Goal: Ask a question

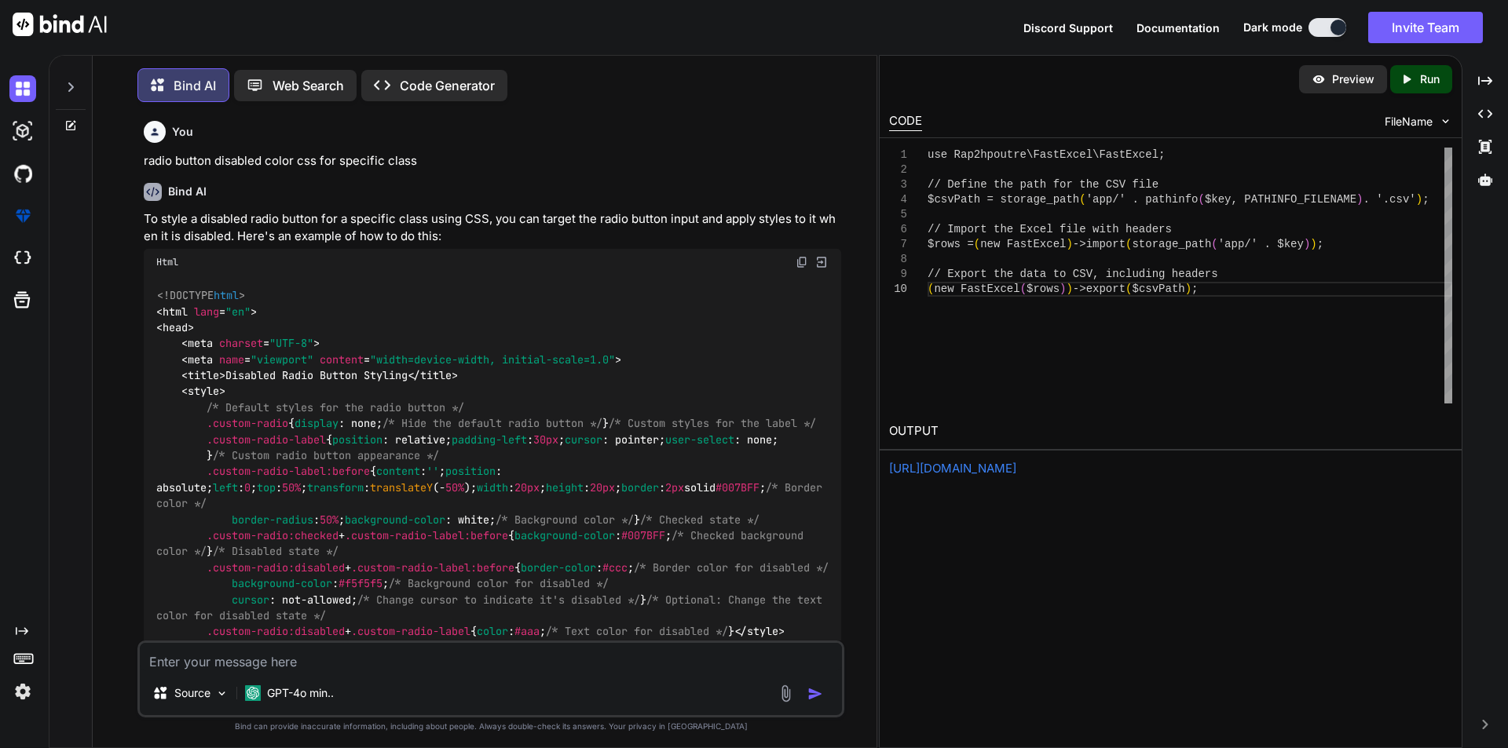
click at [298, 667] on textarea at bounding box center [491, 657] width 702 height 28
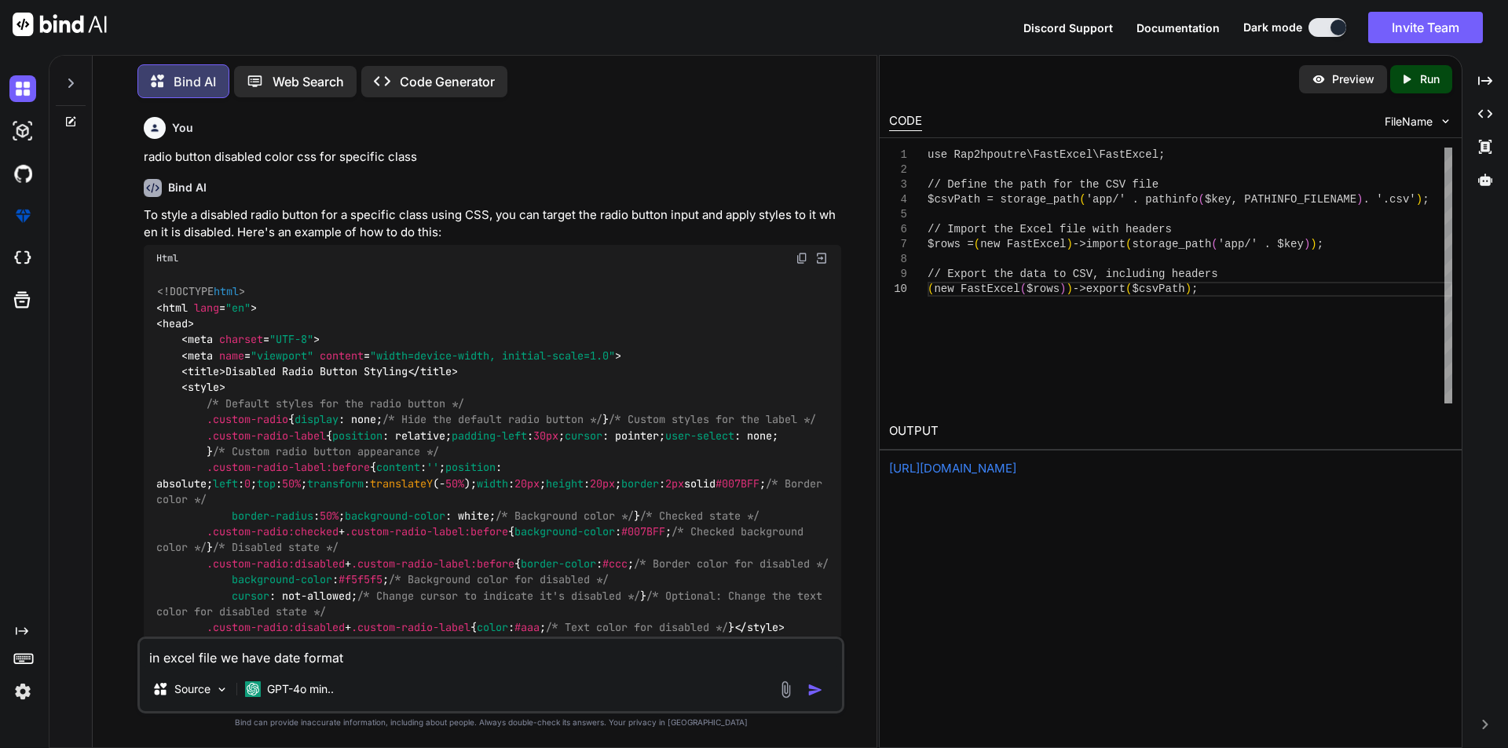
paste textarea "[DATE]T00:00:00-04:00"
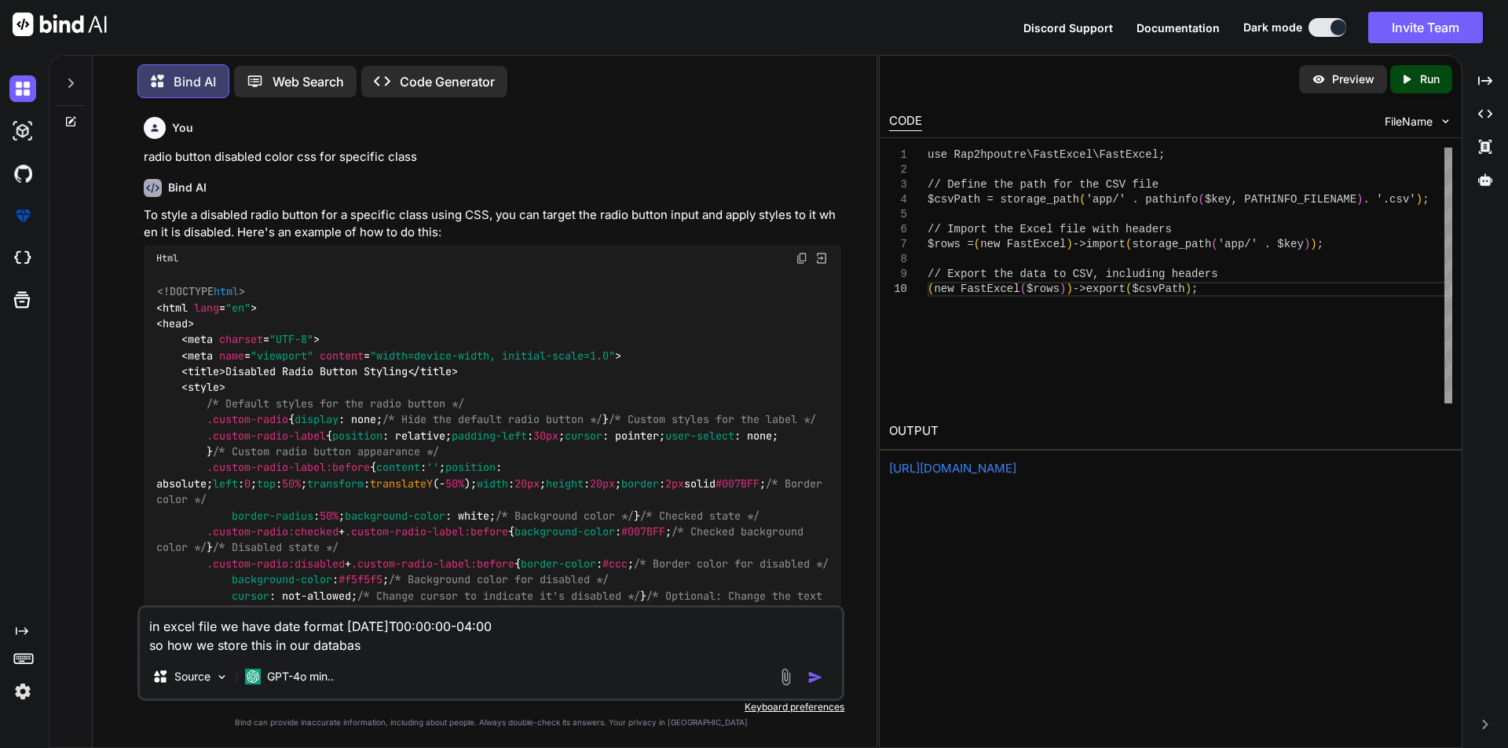
type textarea "in excel file we have date format [DATE]T00:00:00-04:00 so how we store this in…"
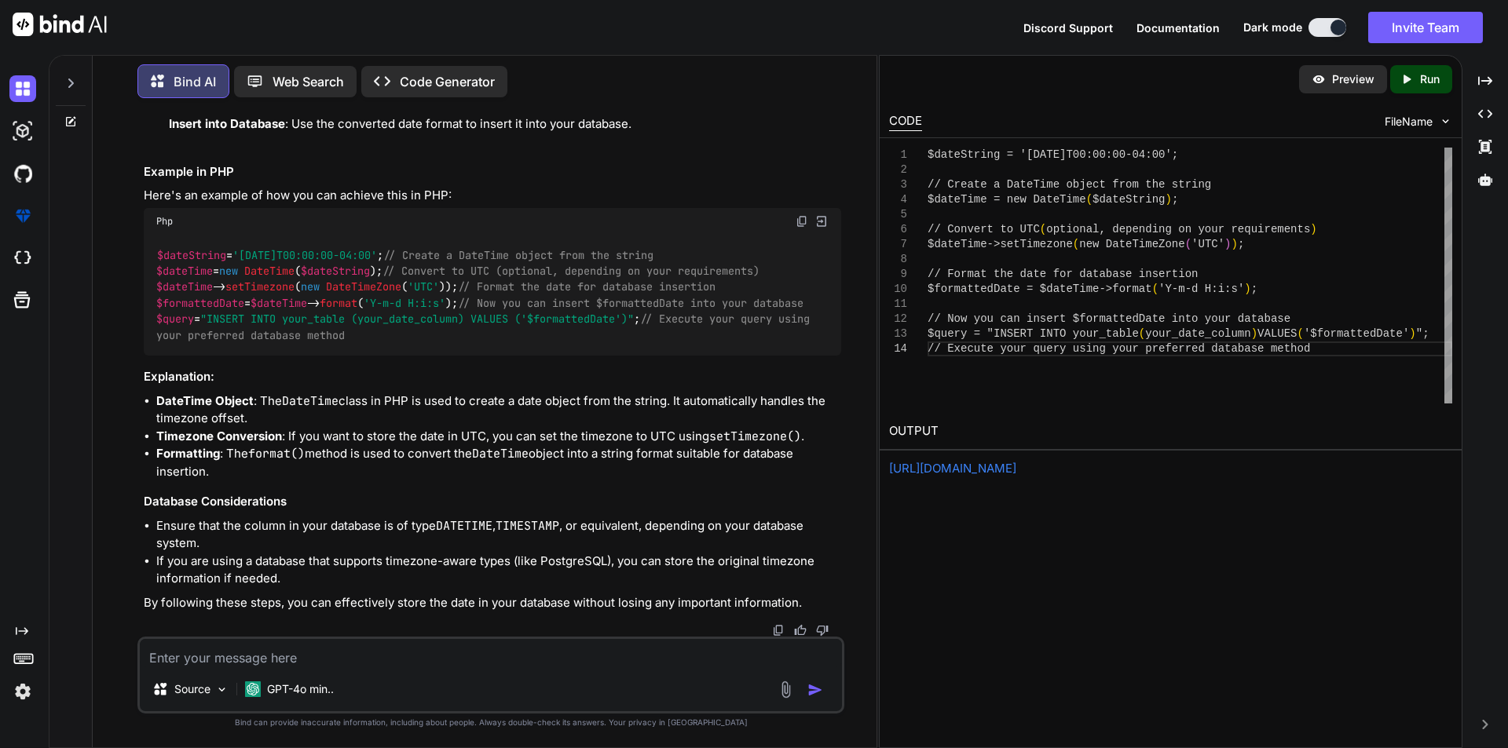
scroll to position [4706, 0]
click at [192, 647] on textarea at bounding box center [491, 653] width 702 height 28
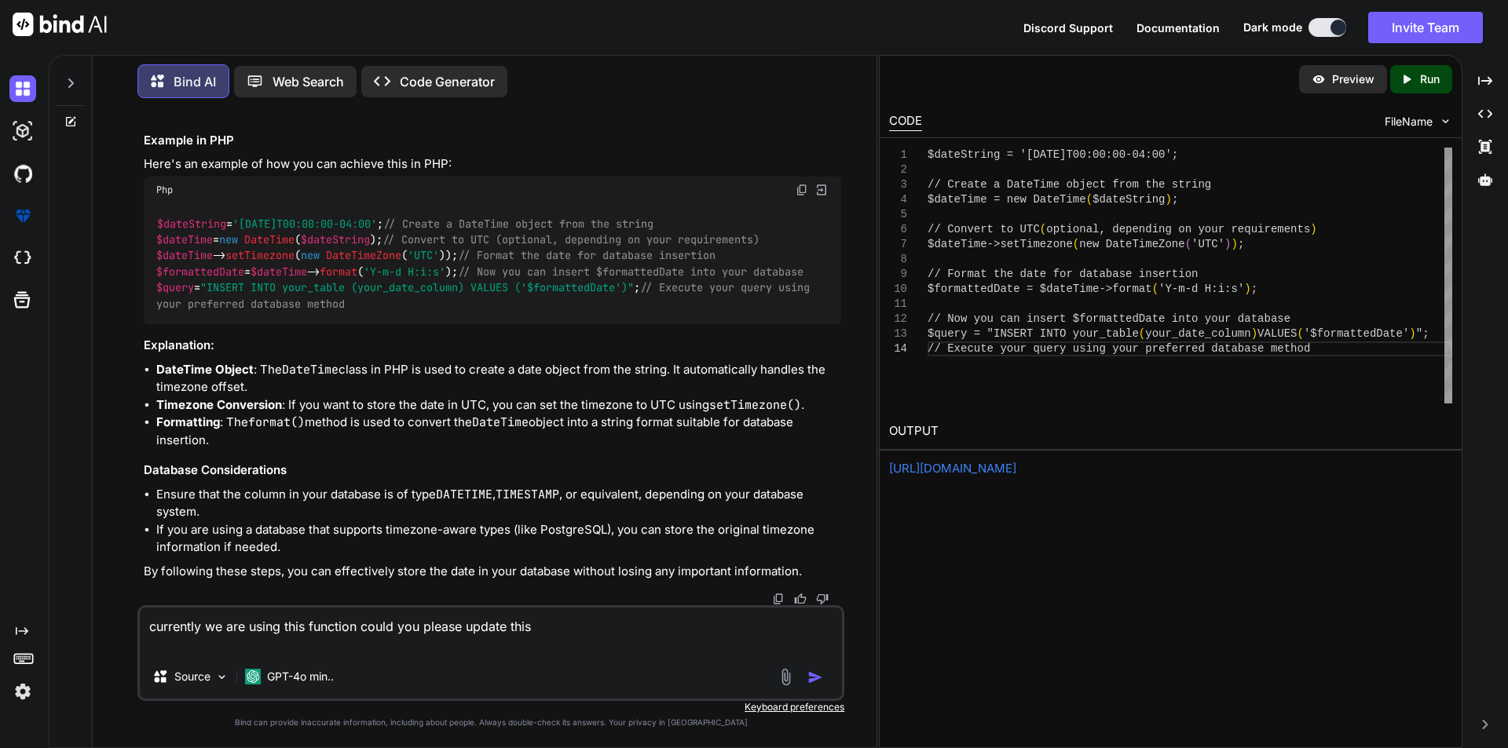
paste textarea "private function convertExcelDate($value) { if (empty($value)) { return null; }…"
type textarea "currently we are using this function could you please update this private funct…"
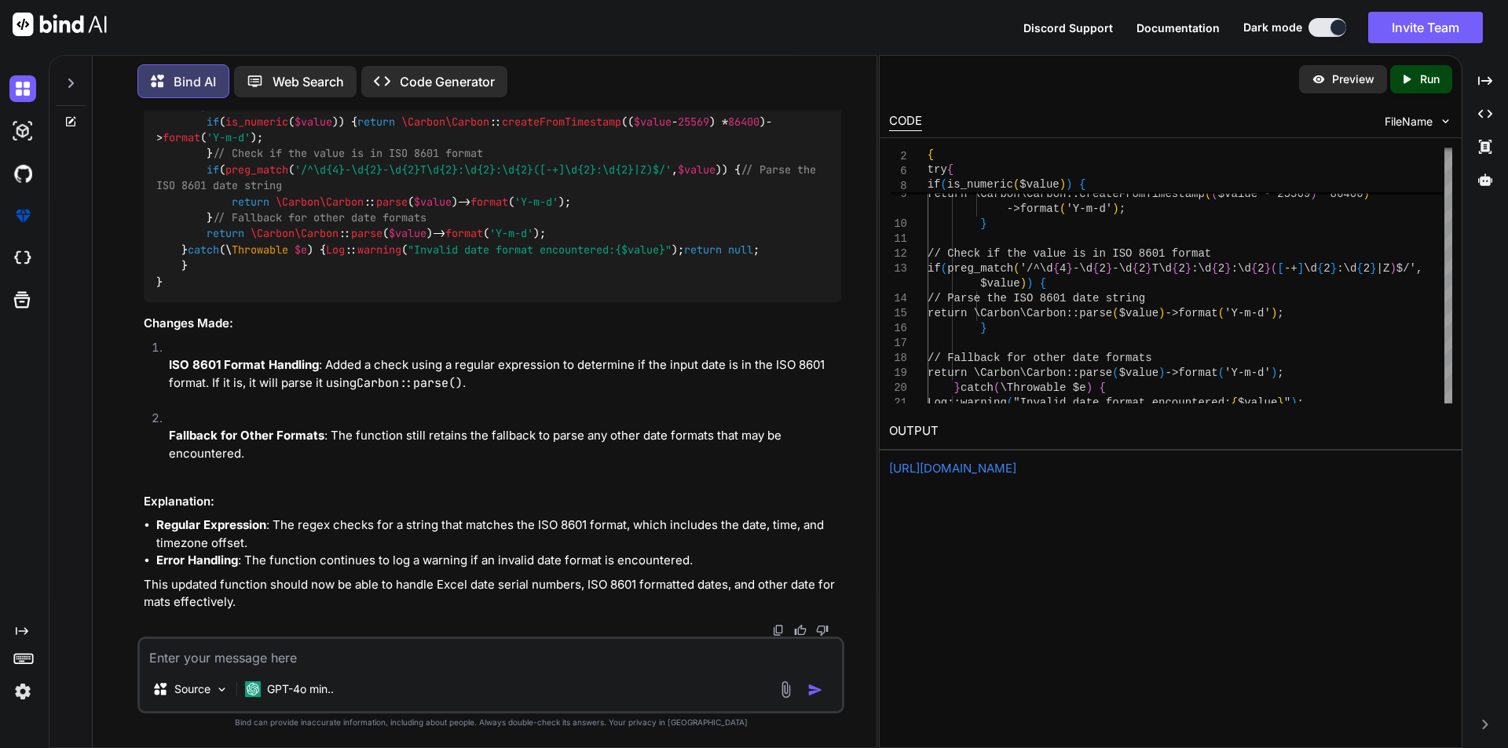
scroll to position [5746, 0]
click at [302, 655] on textarea at bounding box center [491, 653] width 702 height 28
type textarea "we need to store the time as well"
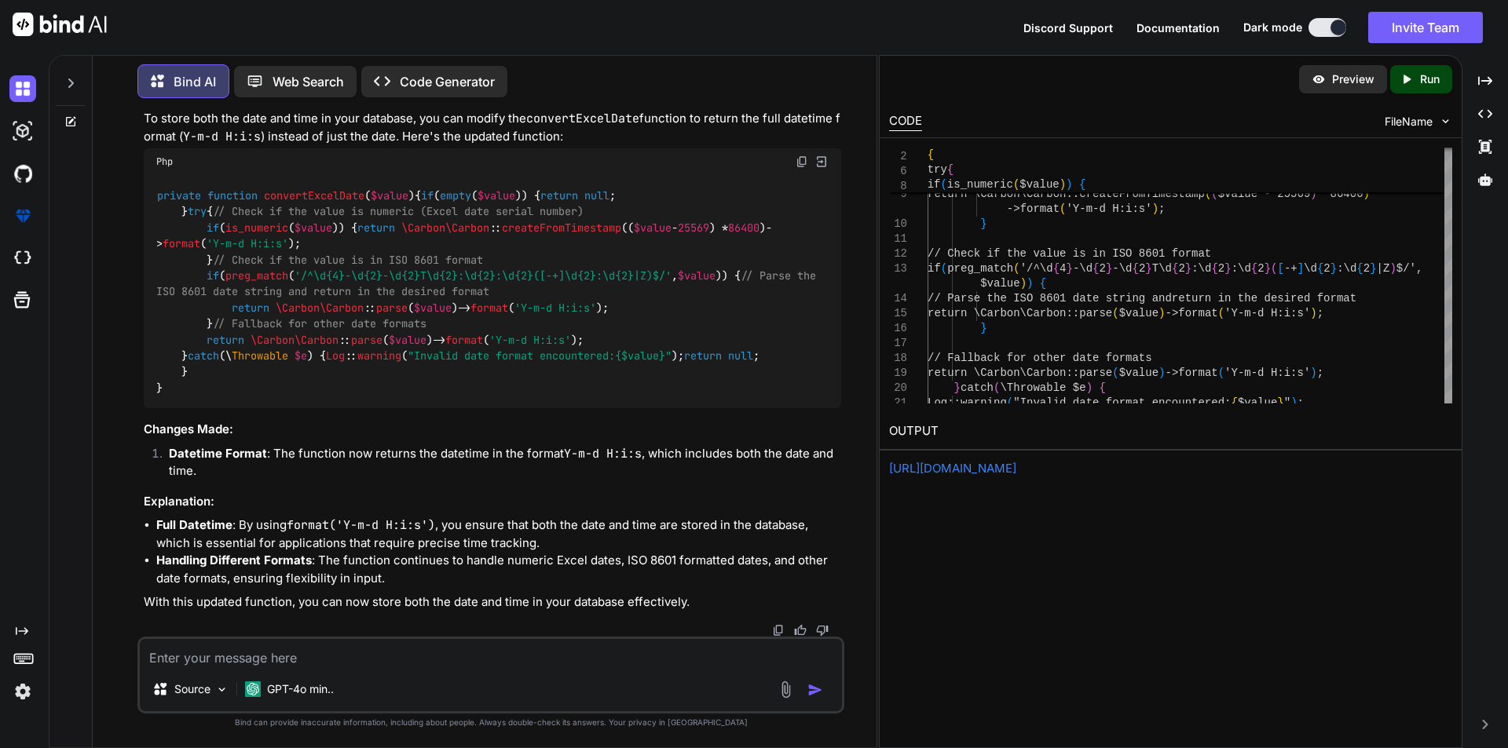
scroll to position [6309, 0]
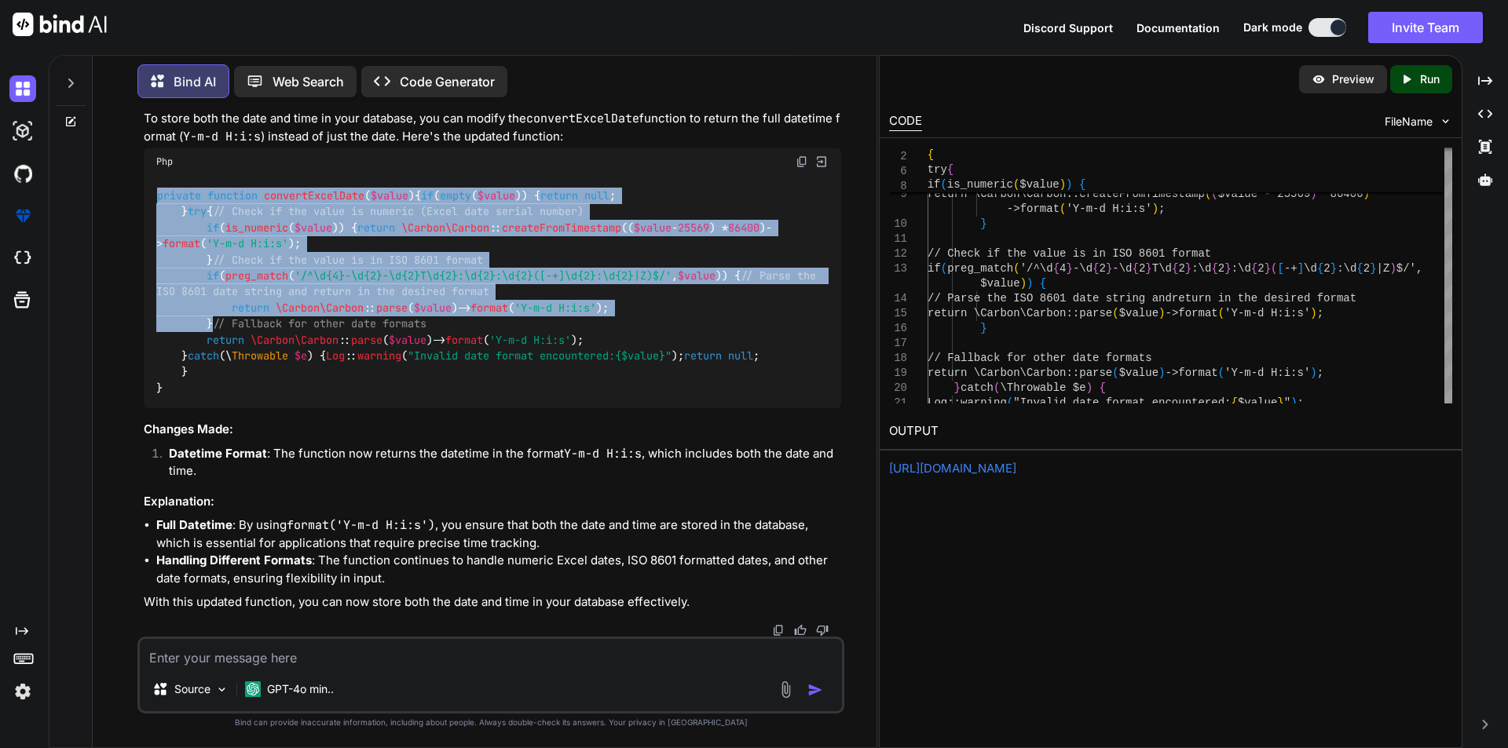
drag, startPoint x: 159, startPoint y: 253, endPoint x: 252, endPoint y: 498, distance: 261.9
click at [252, 408] on div "private function convertExcelDate ( $value ) { if ( empty ( $value )) { return …" at bounding box center [492, 291] width 697 height 233
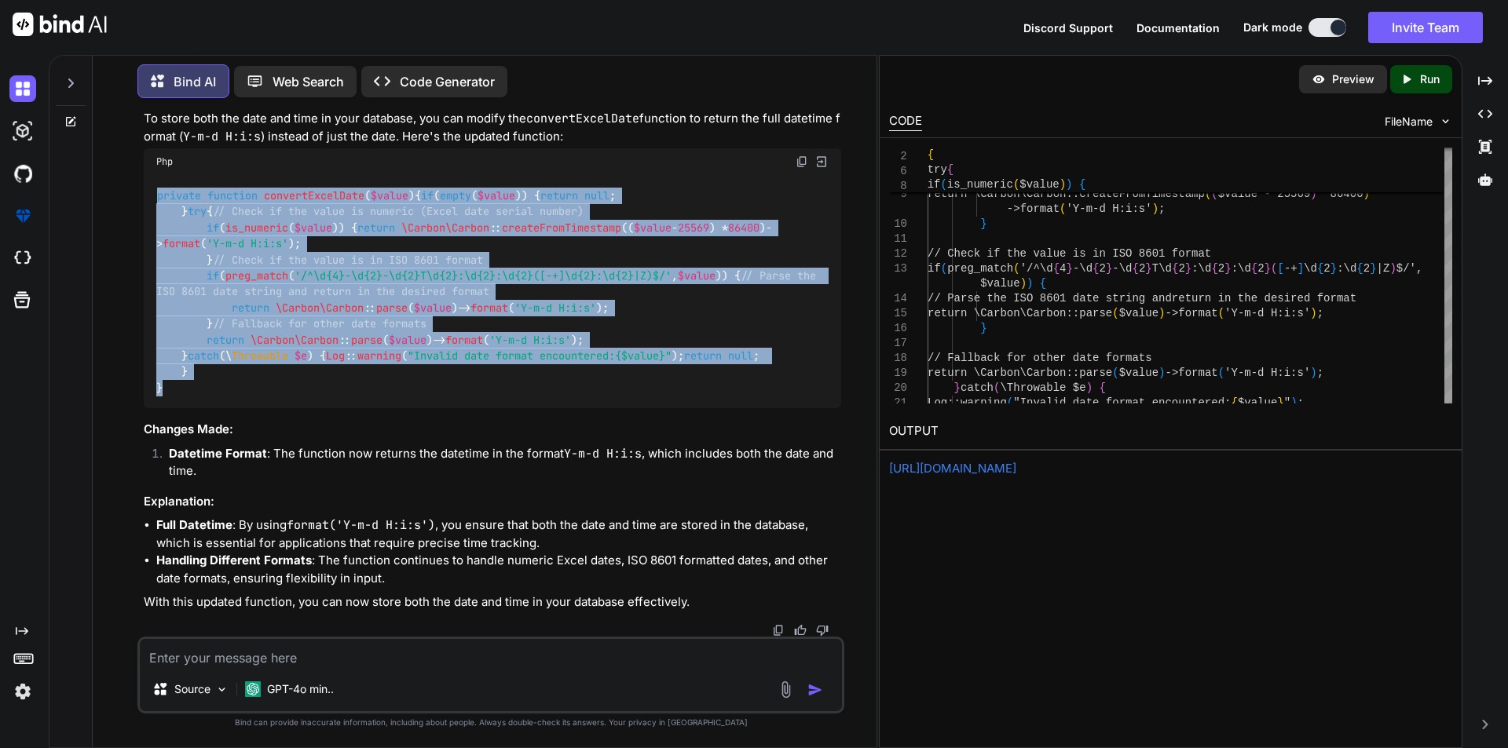
copy code "private function convertExcelDate ( $value ) { if ( empty ( $value )) { return …"
